Goal: Download file/media

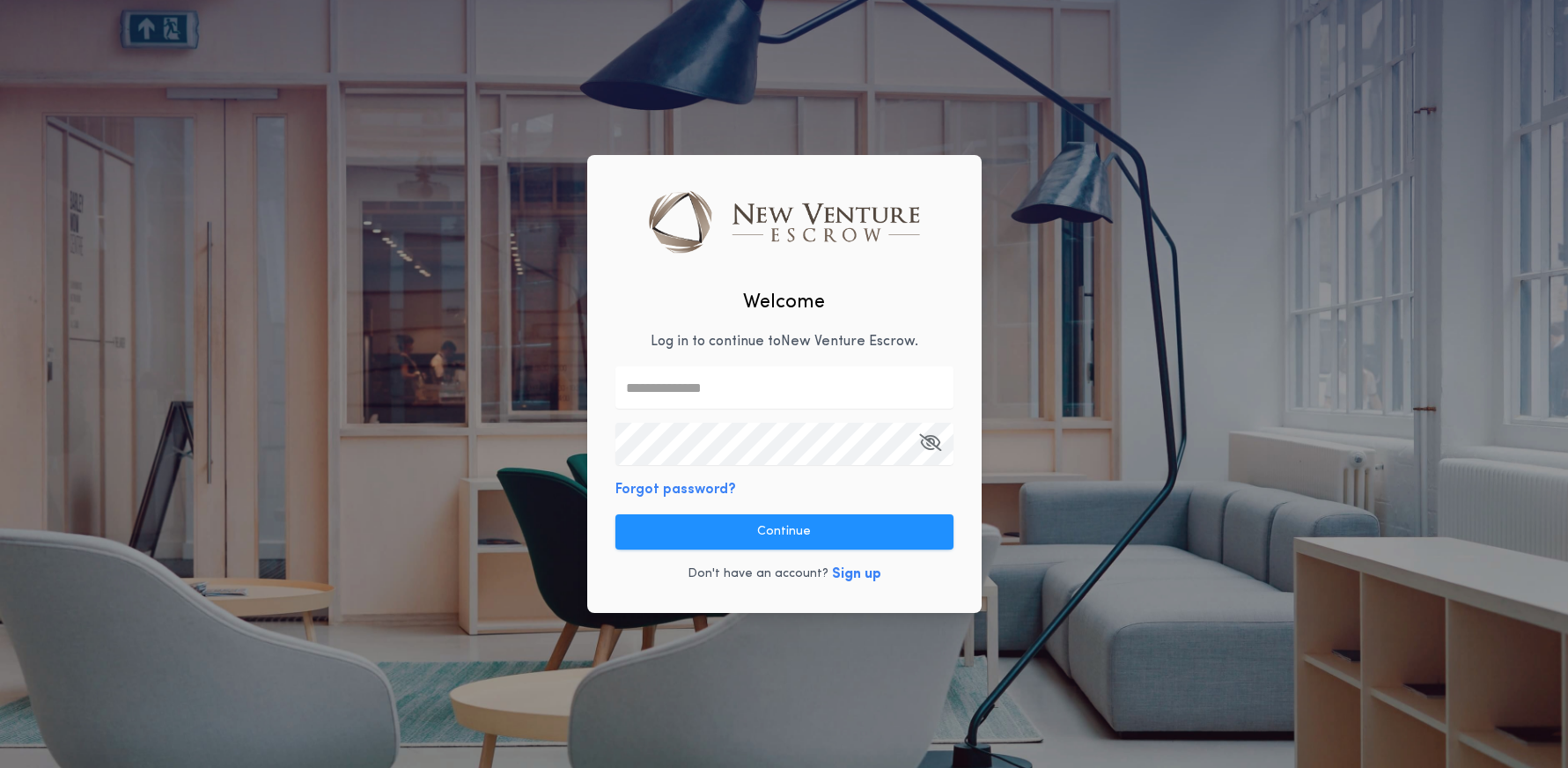
type input "**********"
drag, startPoint x: 791, startPoint y: 524, endPoint x: 904, endPoint y: 531, distance: 113.2
click at [791, 524] on button "Continue" at bounding box center [784, 532] width 338 height 35
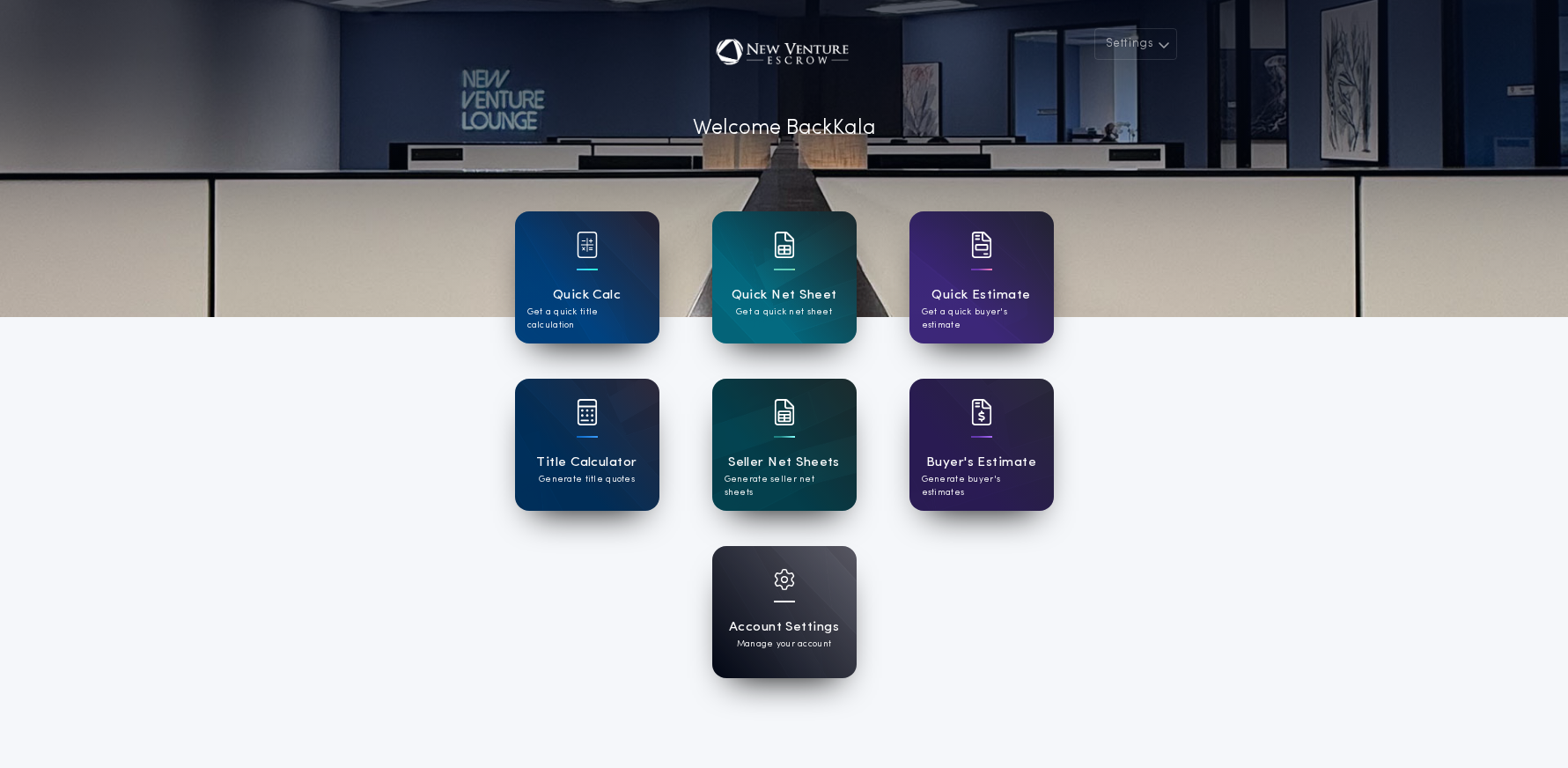
click at [772, 429] on div "Seller Net Sheets Generate seller net sheets" at bounding box center [784, 444] width 144 height 132
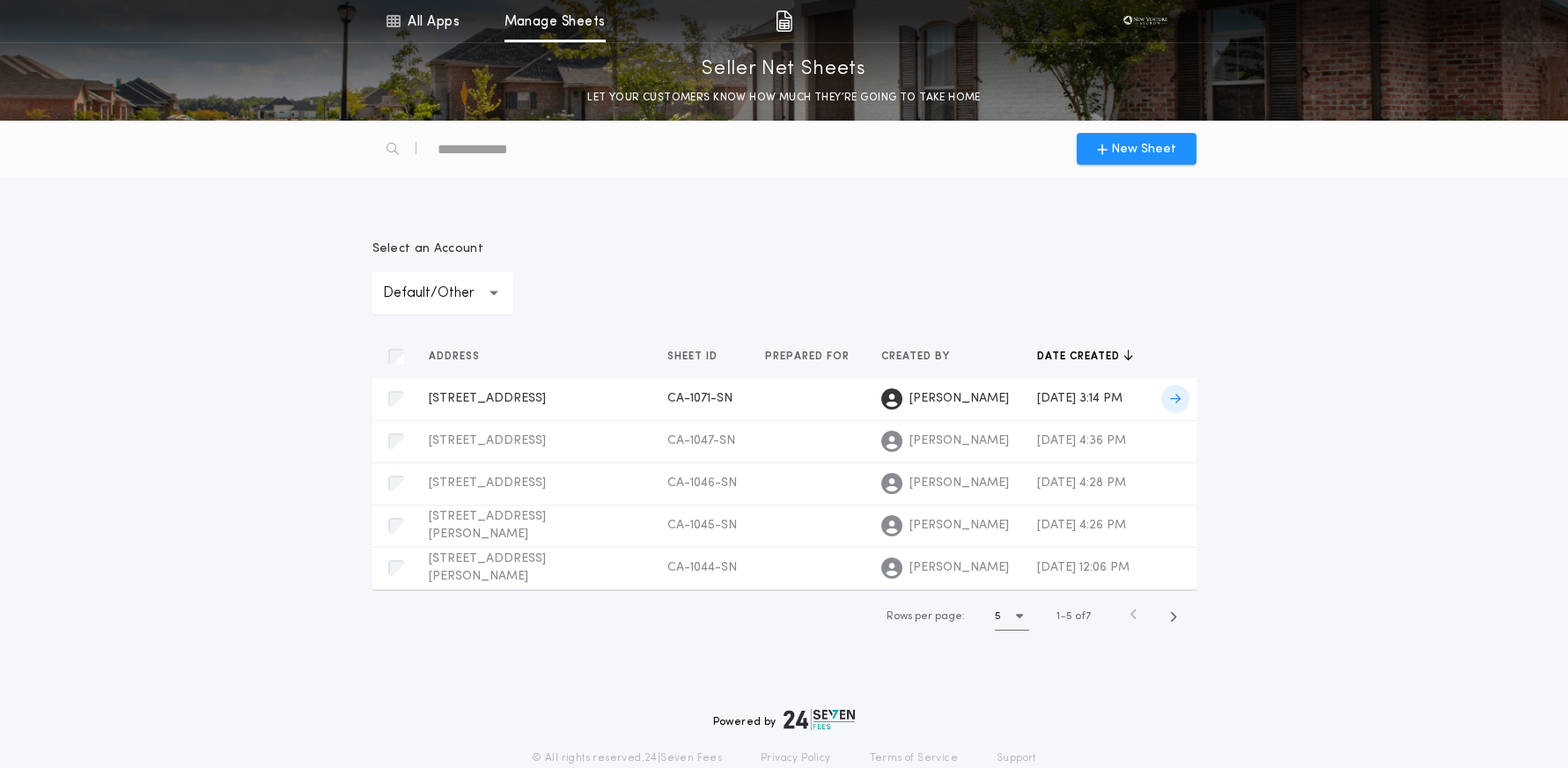
click at [1174, 397] on icon at bounding box center [1175, 398] width 10 height 12
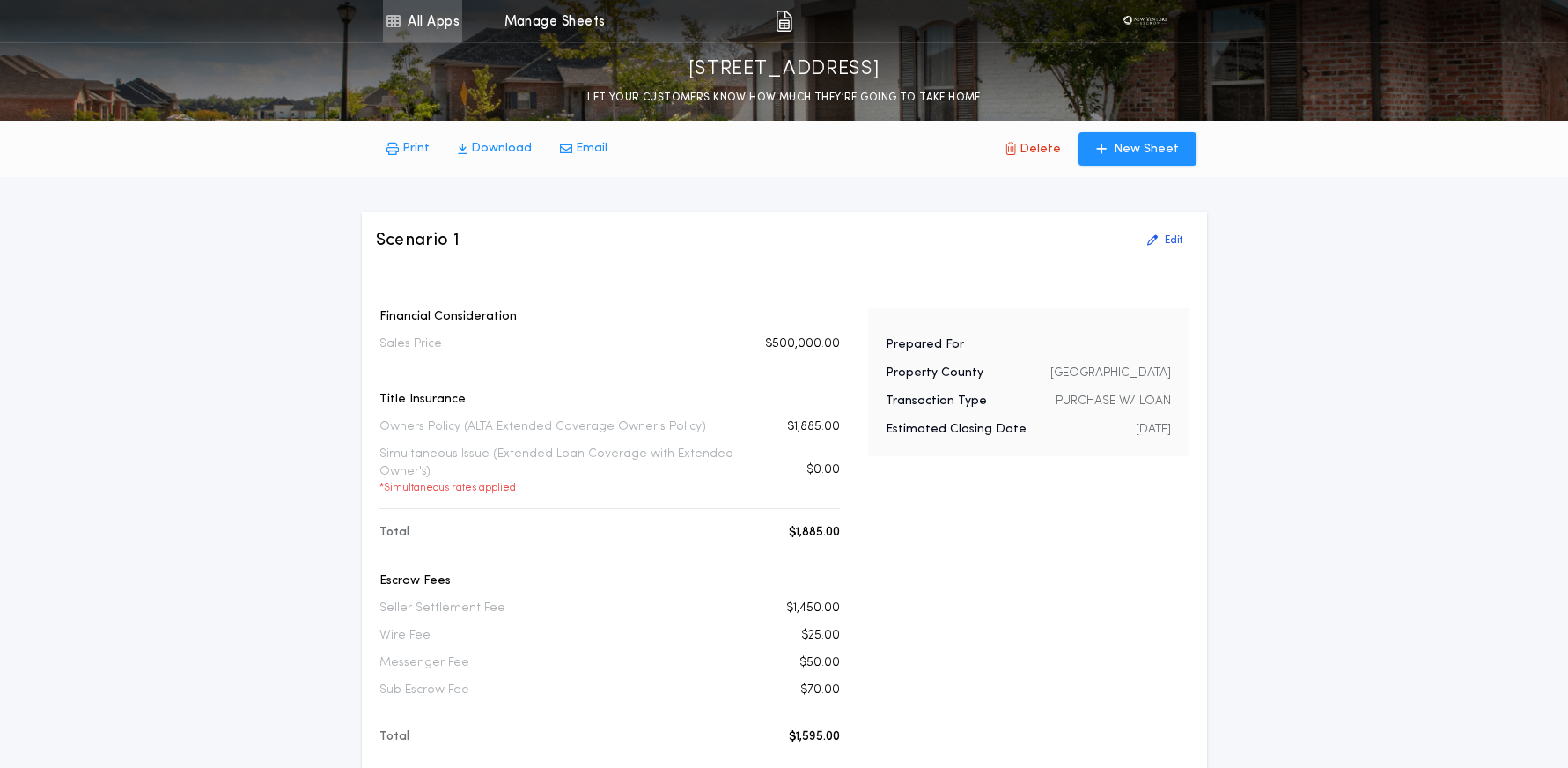
click at [439, 17] on link "All Apps" at bounding box center [423, 21] width 79 height 42
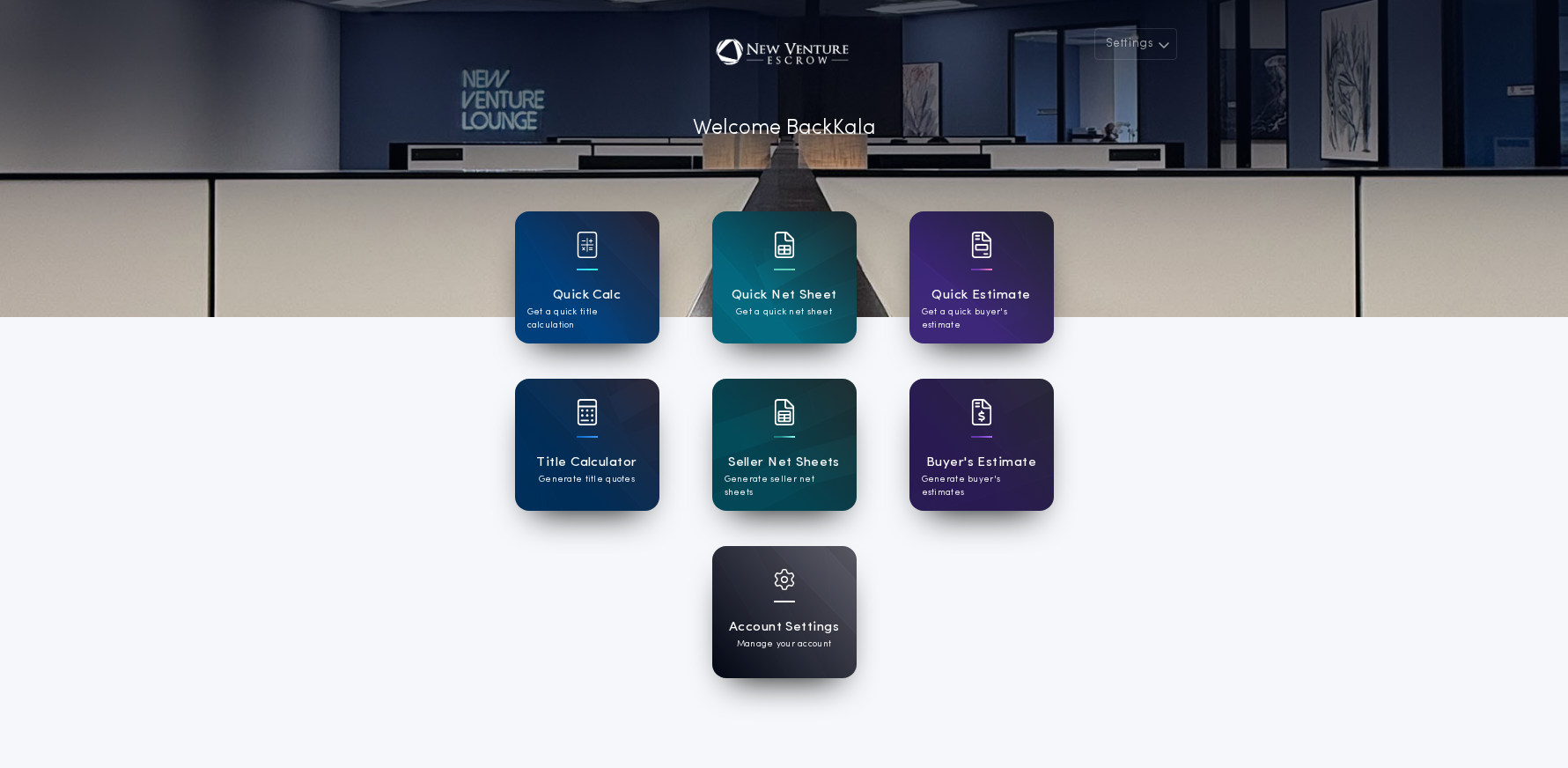
click at [946, 577] on div "Account Settings Manage your account" at bounding box center [784, 611] width 539 height 132
click at [820, 467] on h1 "Seller Net Sheets" at bounding box center [784, 462] width 112 height 20
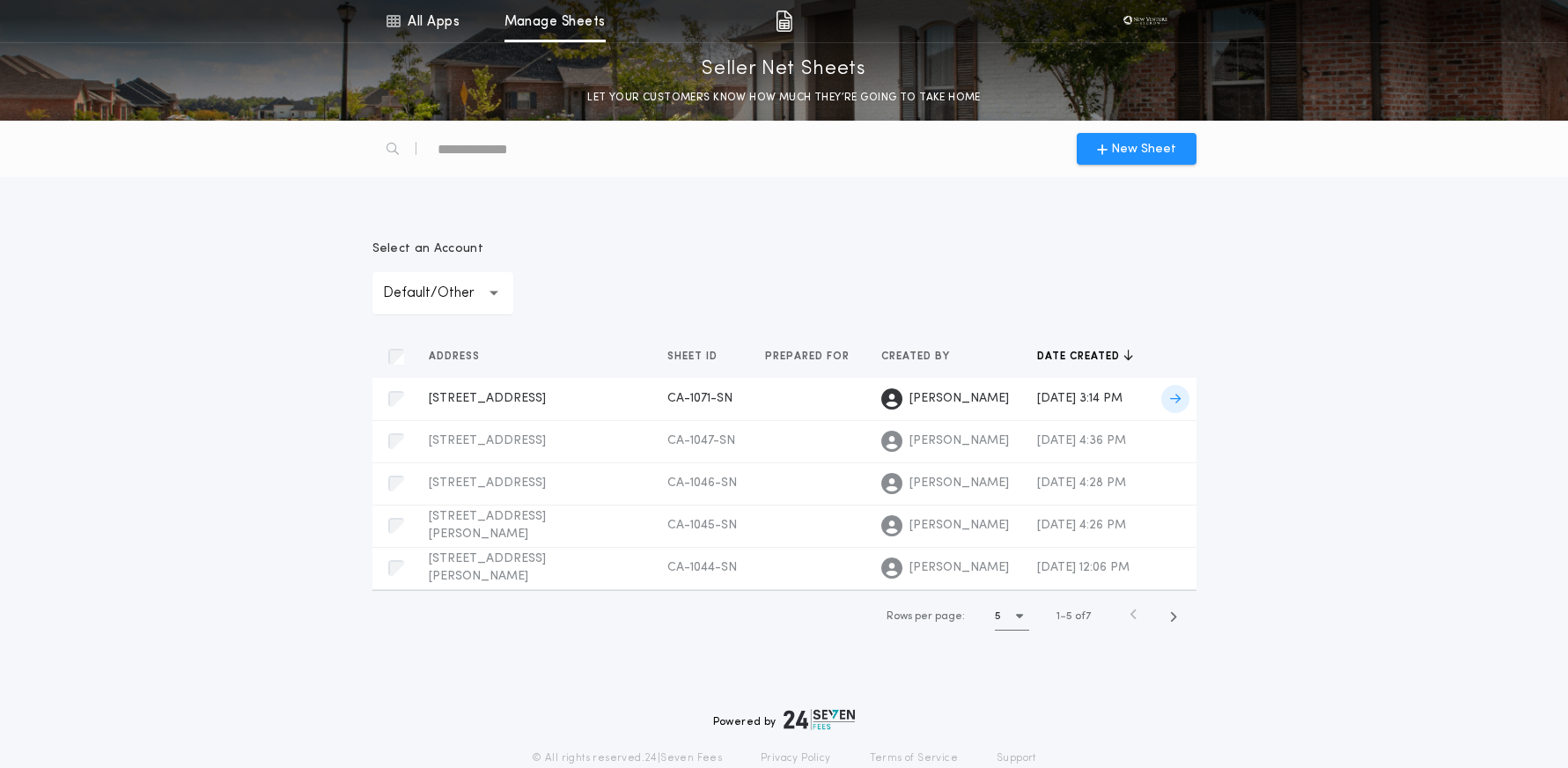
click at [1179, 399] on span at bounding box center [1175, 399] width 29 height 29
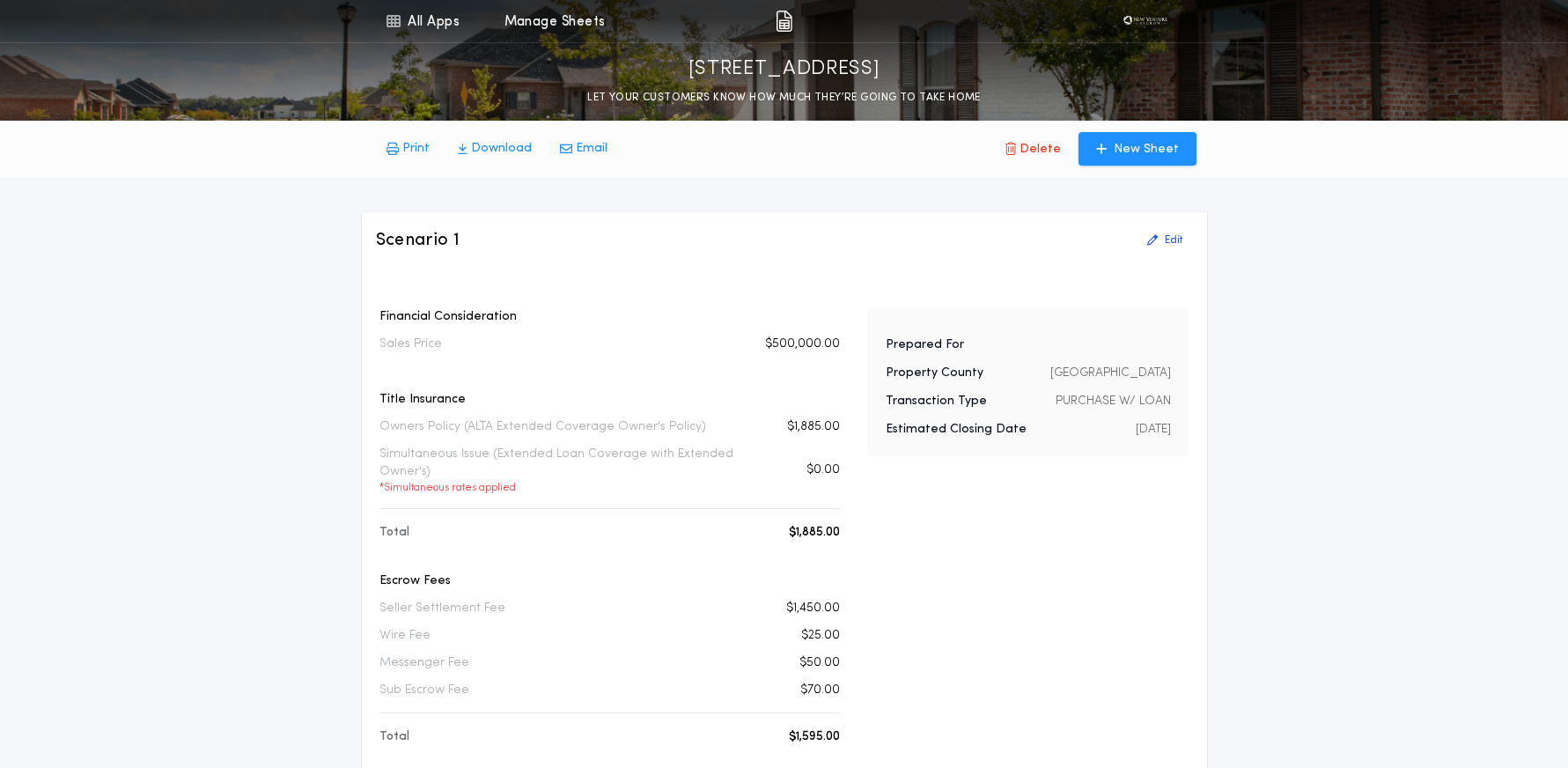
click at [506, 149] on p "Download" at bounding box center [501, 149] width 61 height 18
click at [431, 27] on link "All Apps" at bounding box center [423, 21] width 79 height 42
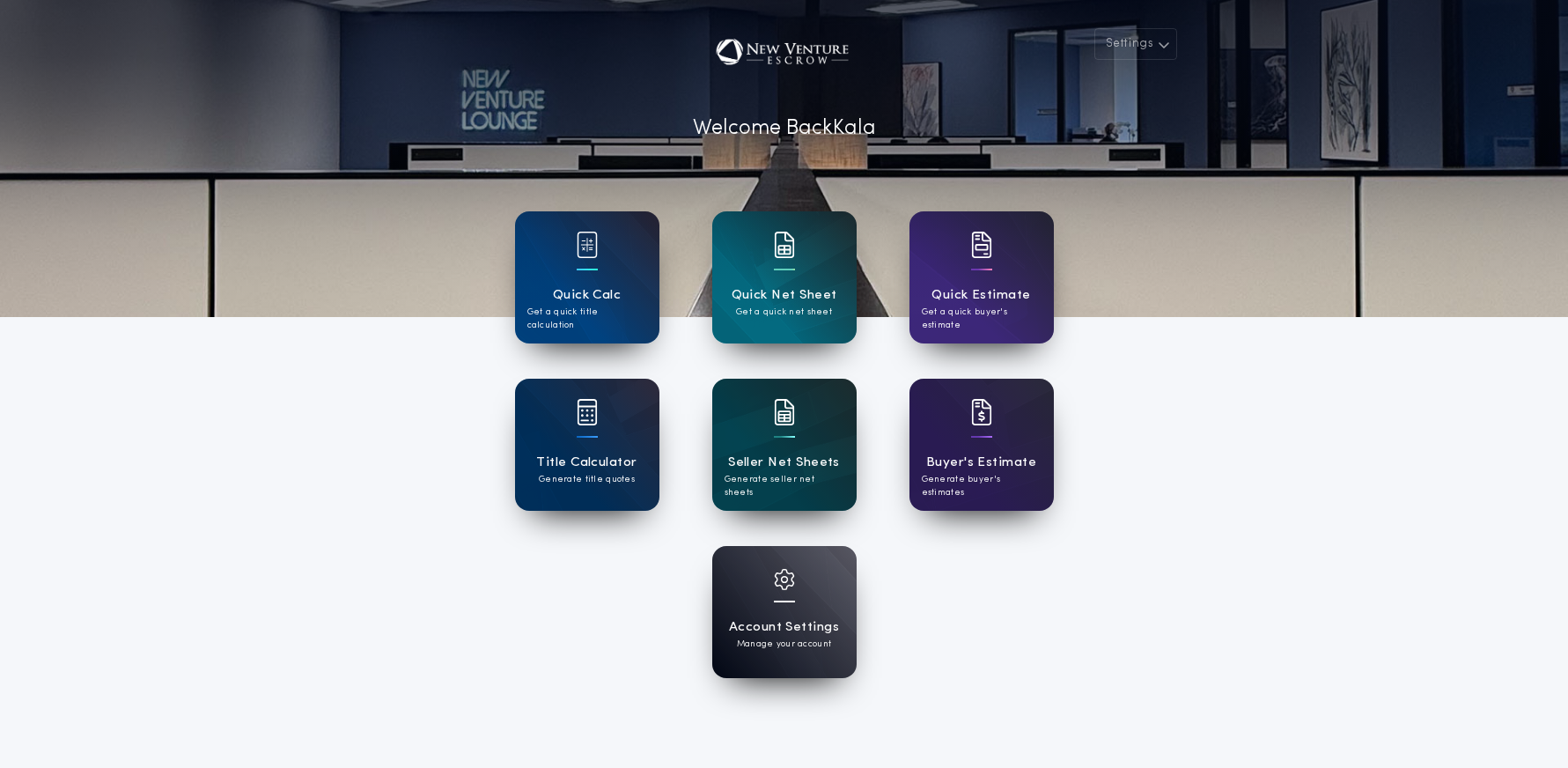
click at [835, 465] on h1 "Seller Net Sheets" at bounding box center [784, 462] width 112 height 20
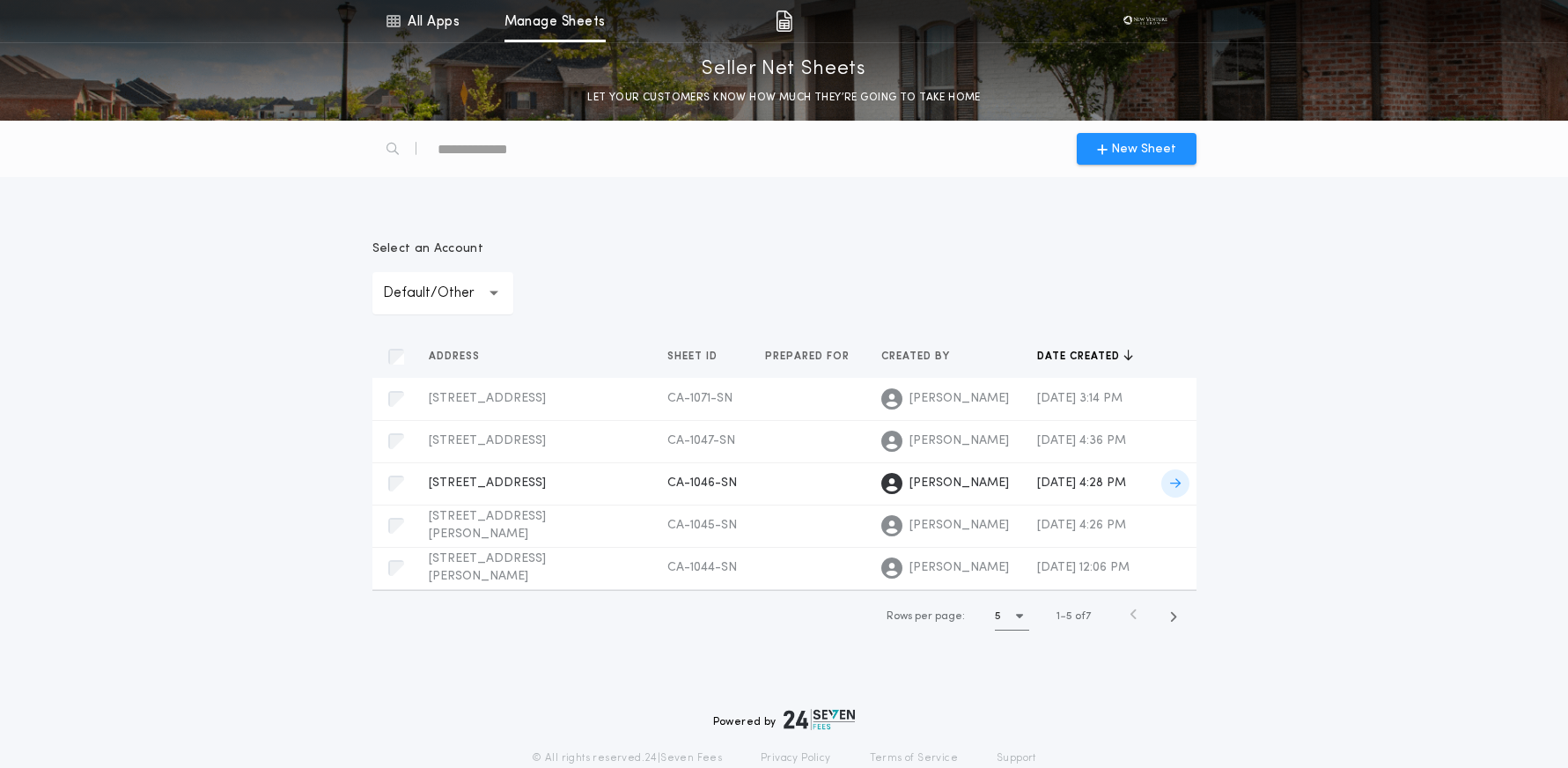
click at [1173, 486] on icon at bounding box center [1175, 483] width 10 height 12
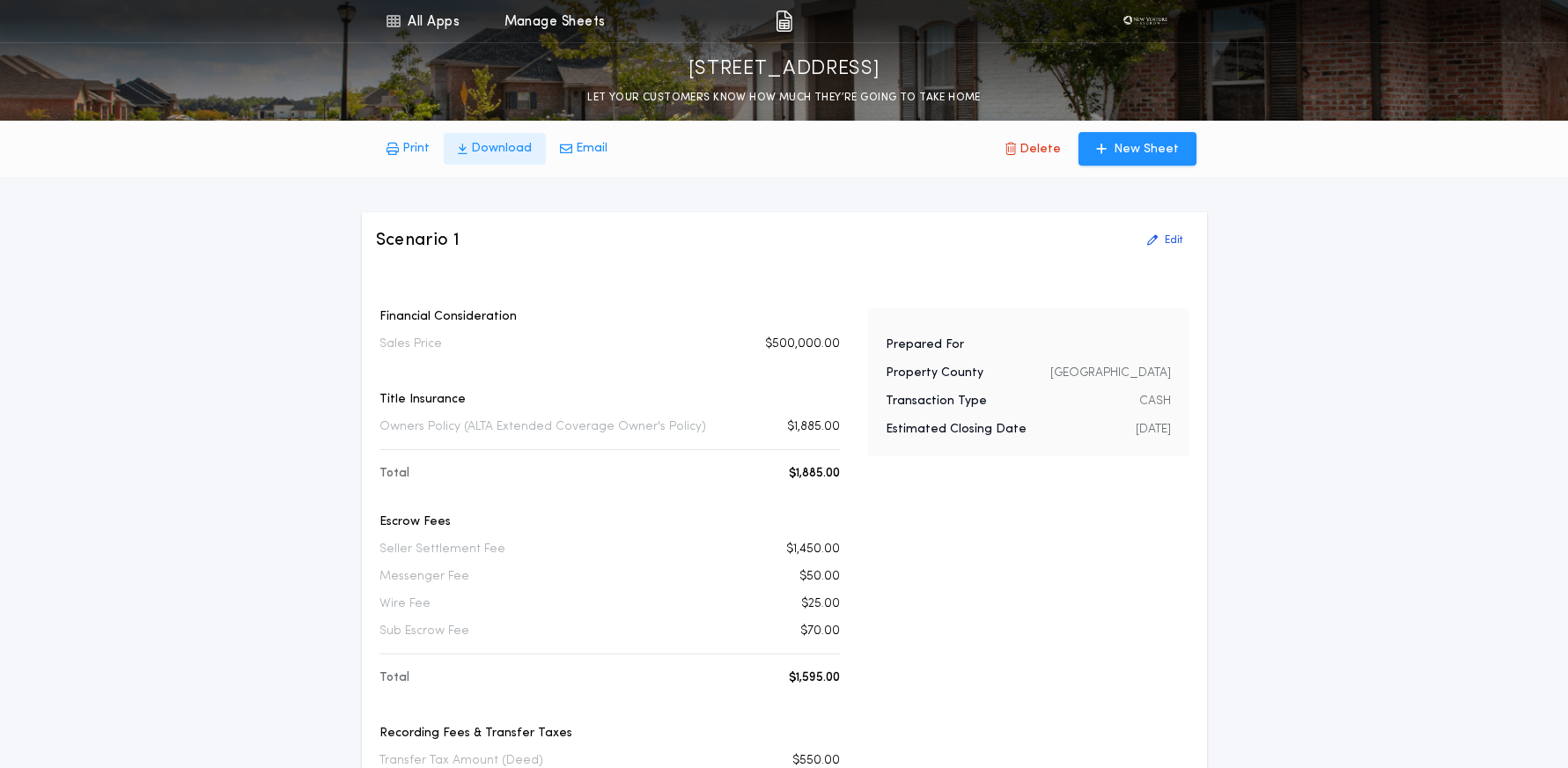
drag, startPoint x: 500, startPoint y: 143, endPoint x: 630, endPoint y: 157, distance: 130.8
click at [499, 143] on p "Download" at bounding box center [501, 149] width 61 height 18
click at [434, 37] on link "All Apps" at bounding box center [423, 21] width 79 height 42
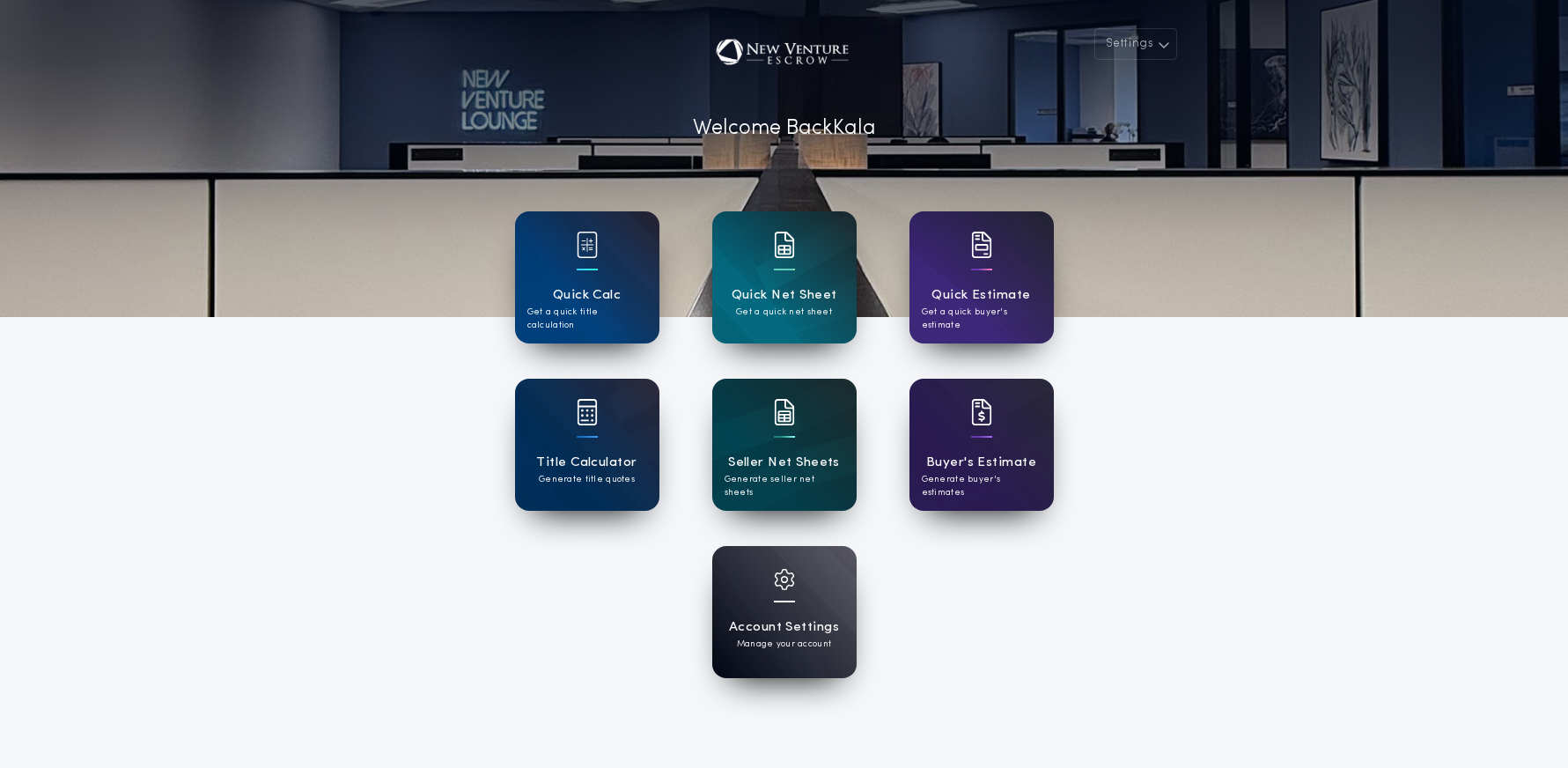
click at [780, 475] on p "Generate seller net sheets" at bounding box center [784, 486] width 120 height 27
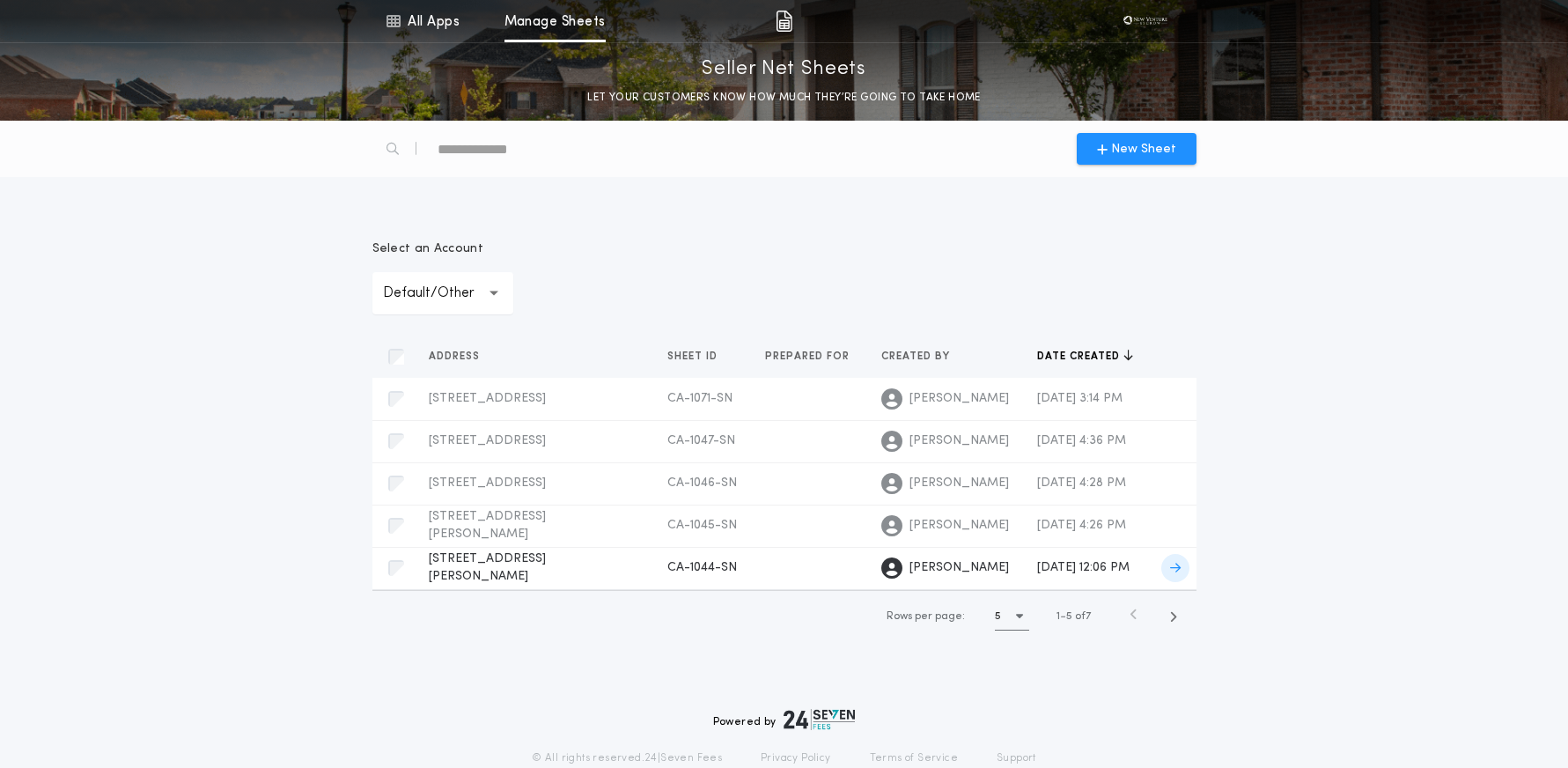
click at [1175, 567] on icon at bounding box center [1175, 568] width 10 height 12
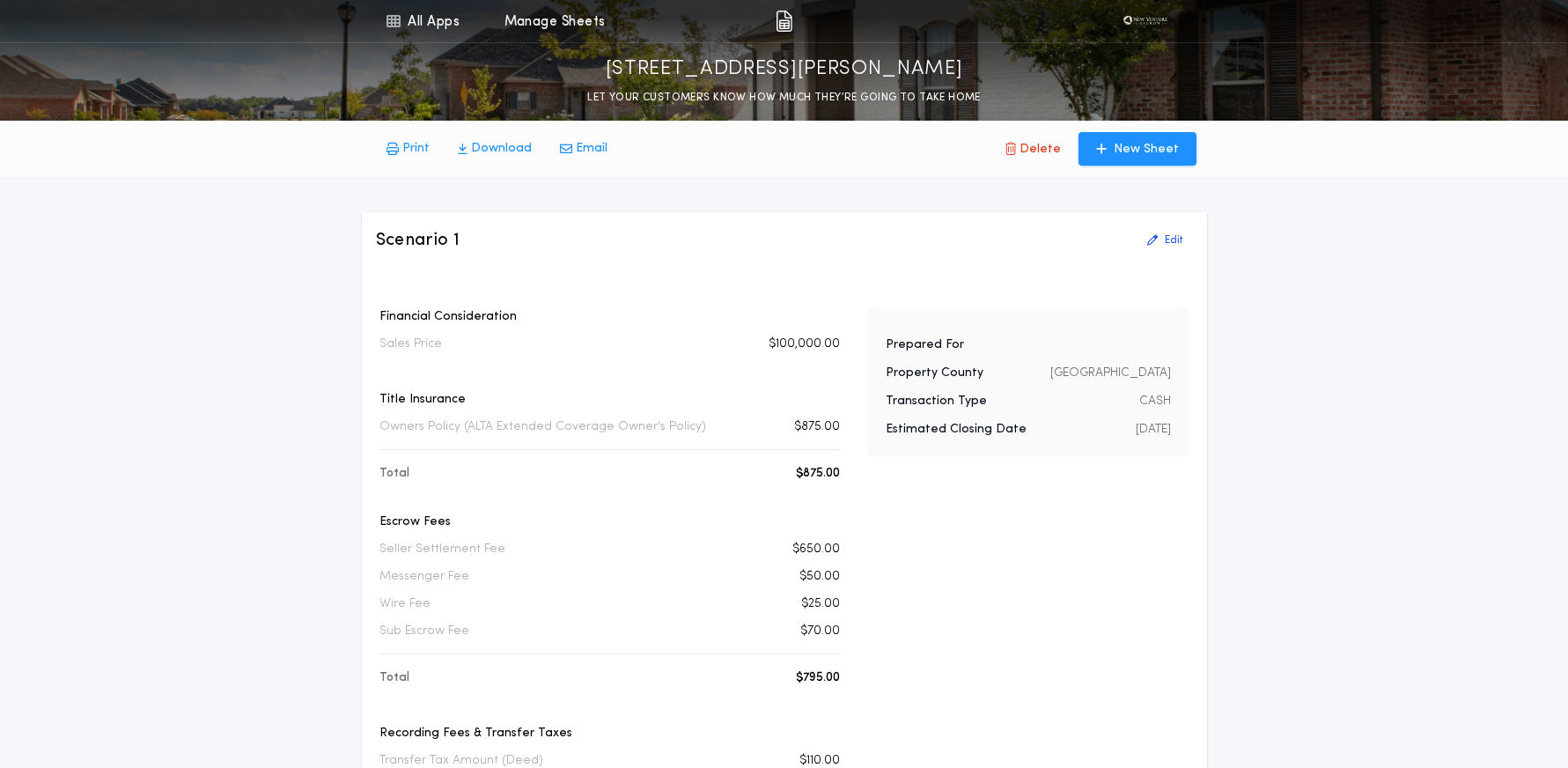
click at [465, 146] on icon "button" at bounding box center [462, 149] width 9 height 12
click at [401, 25] on link "All Apps" at bounding box center [423, 21] width 79 height 42
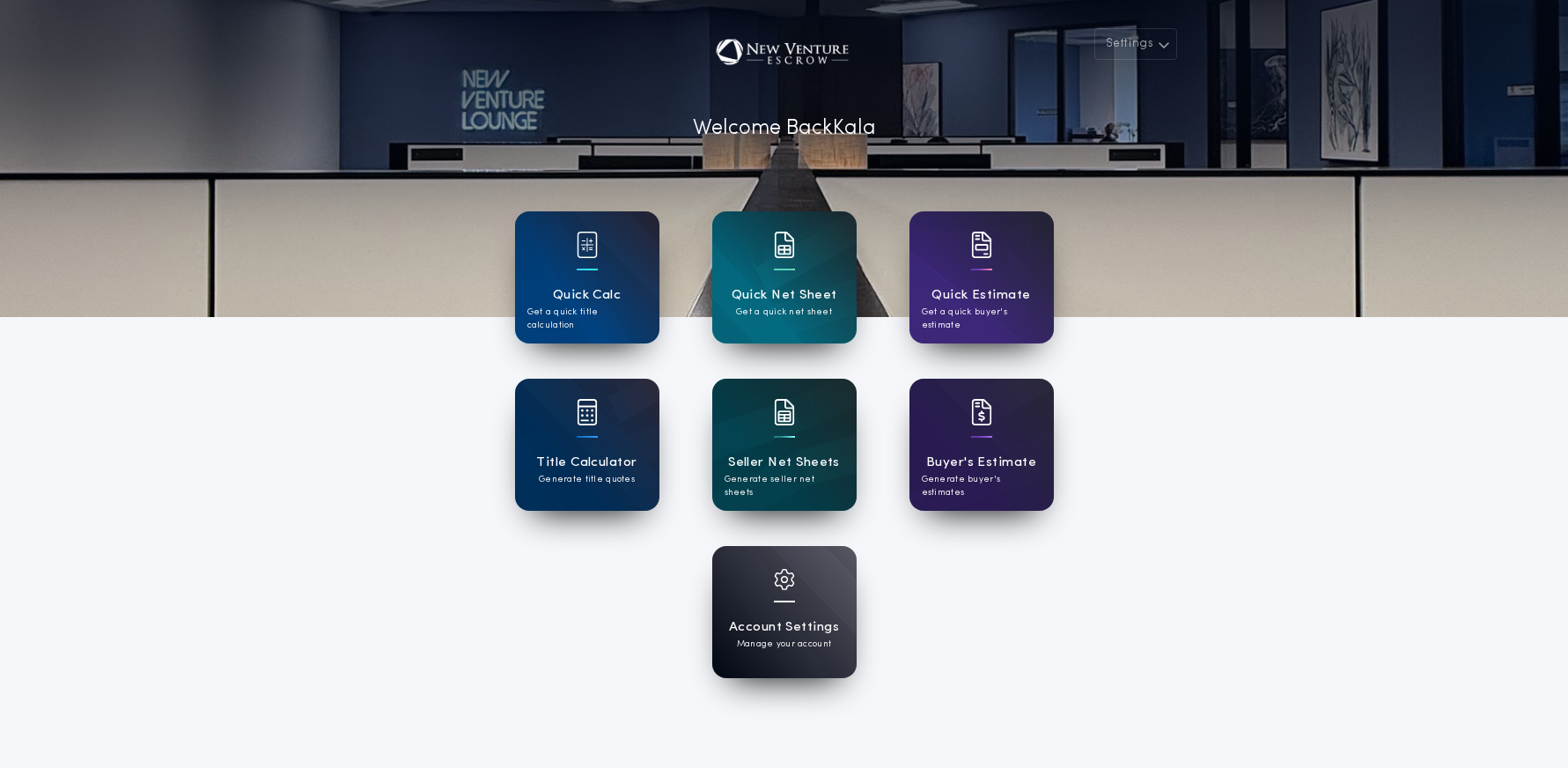
click at [792, 433] on div at bounding box center [784, 423] width 21 height 49
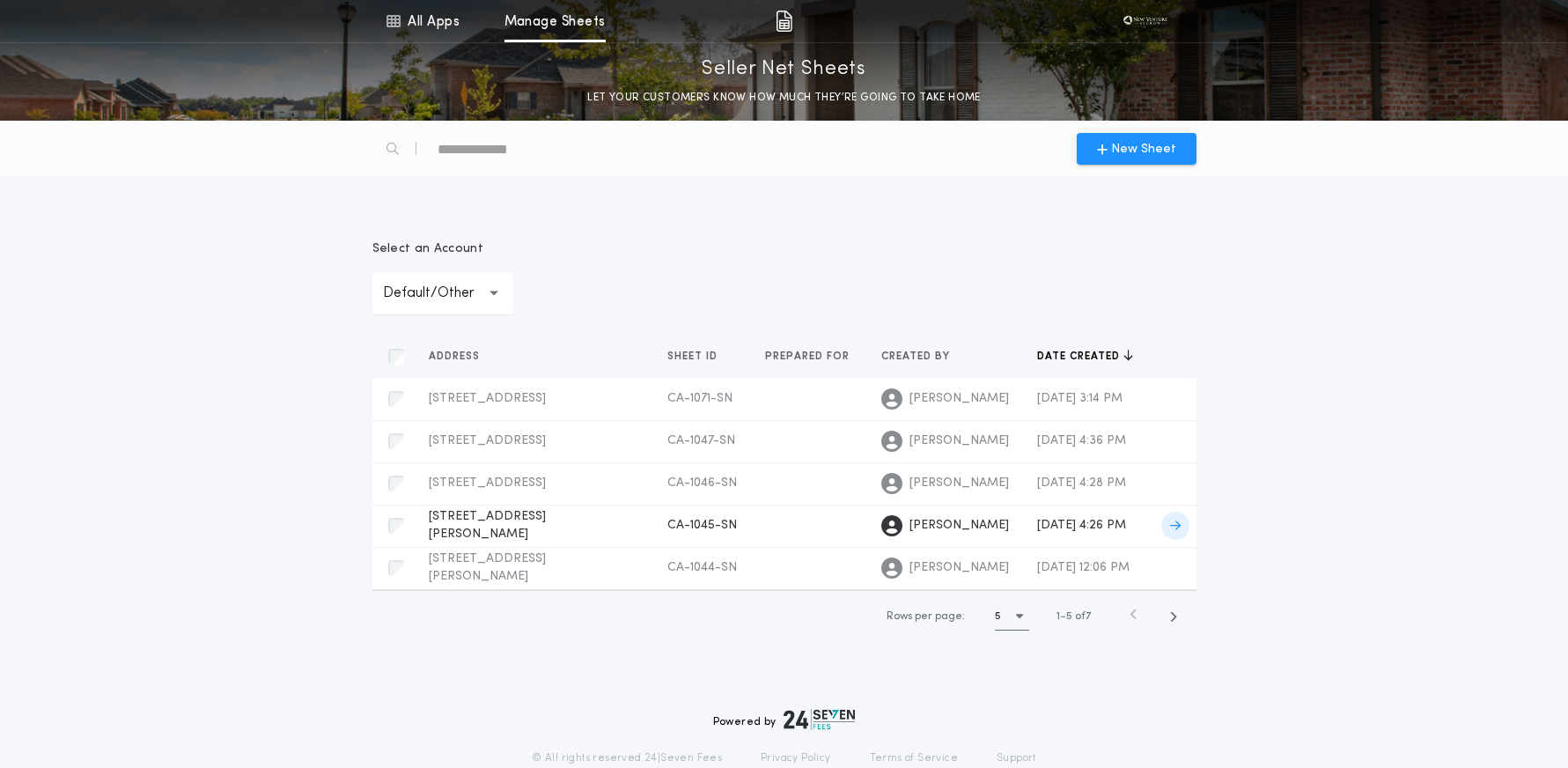
click at [1173, 526] on icon at bounding box center [1175, 525] width 10 height 12
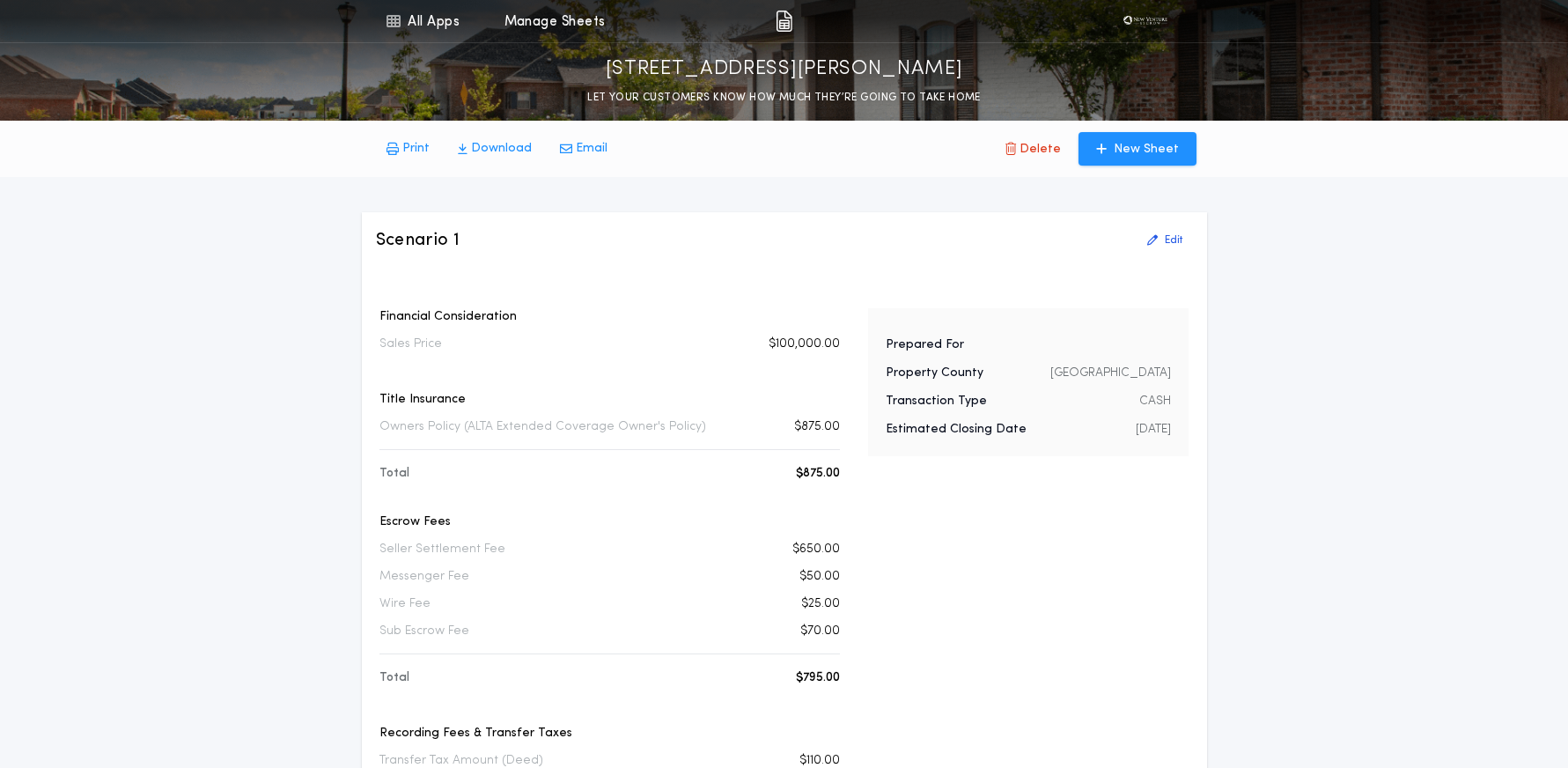
click at [496, 148] on p "Download" at bounding box center [501, 149] width 61 height 18
click at [412, 29] on link "All Apps" at bounding box center [423, 21] width 79 height 42
